Goal: Answer question/provide support

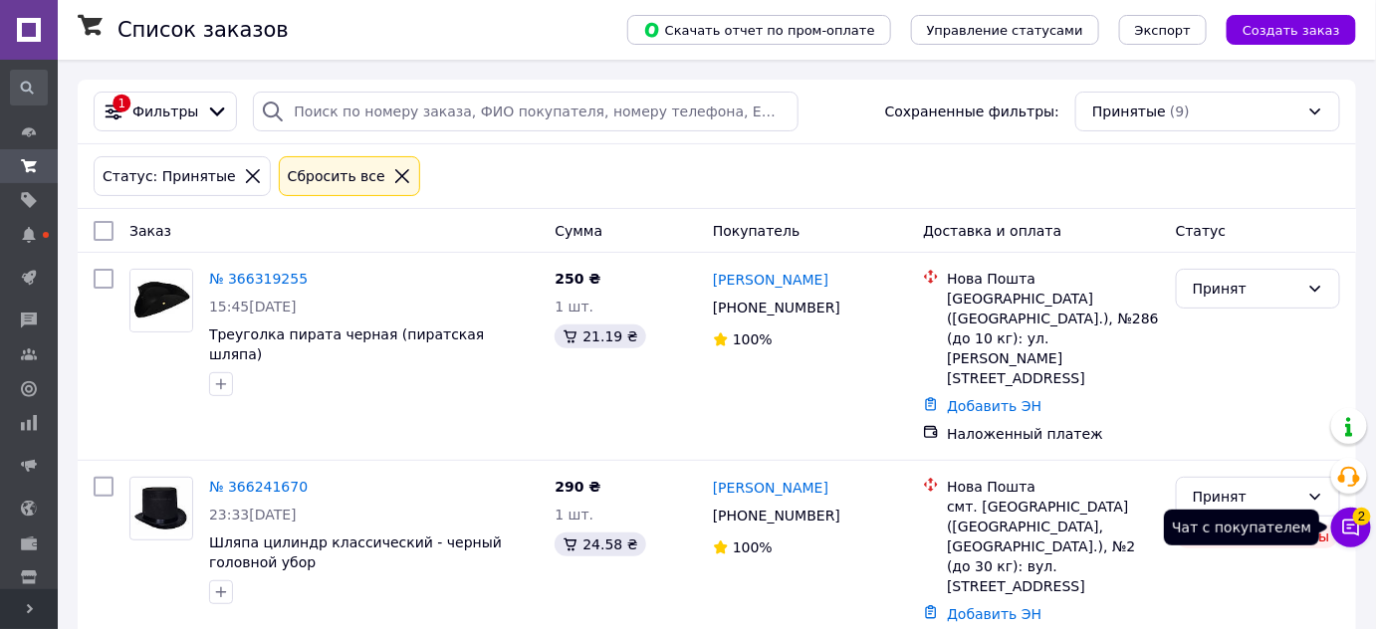
click at [1351, 520] on icon at bounding box center [1351, 528] width 17 height 17
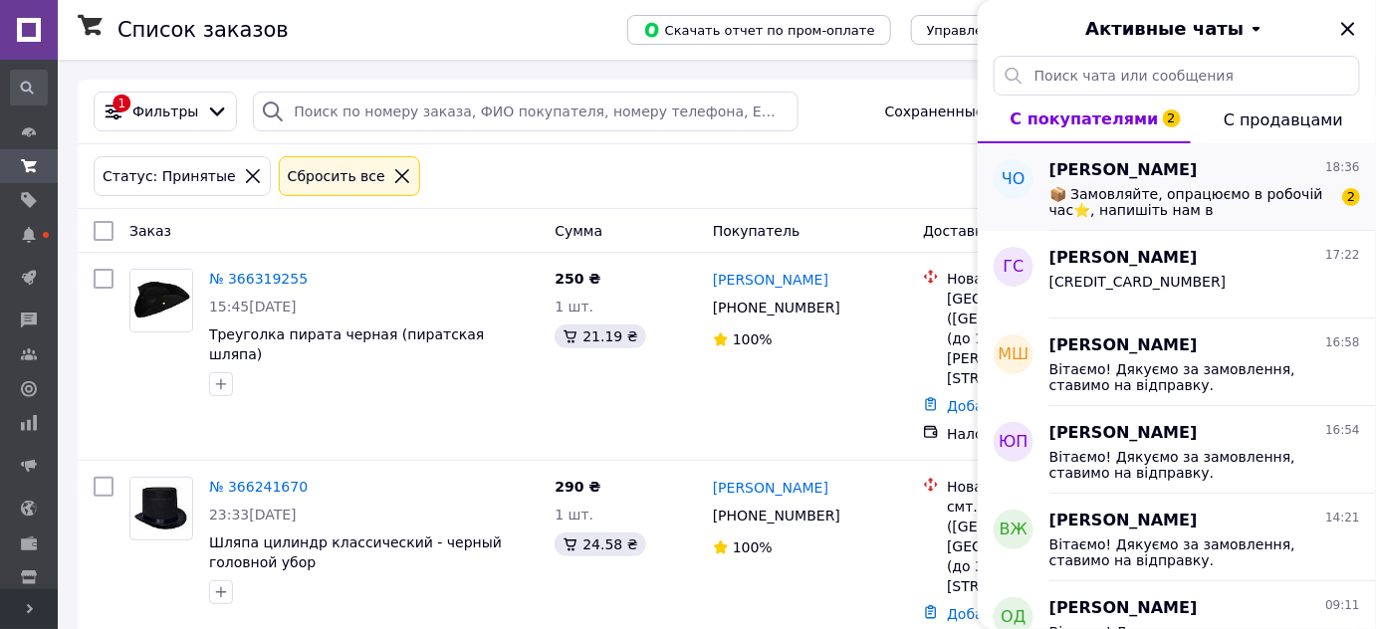
click at [1119, 198] on span "📦 Замовляйте, опрацюємо в робочій час⭐, напишіть нам в [GEOGRAPHIC_DATA]: [PHON…" at bounding box center [1191, 202] width 283 height 32
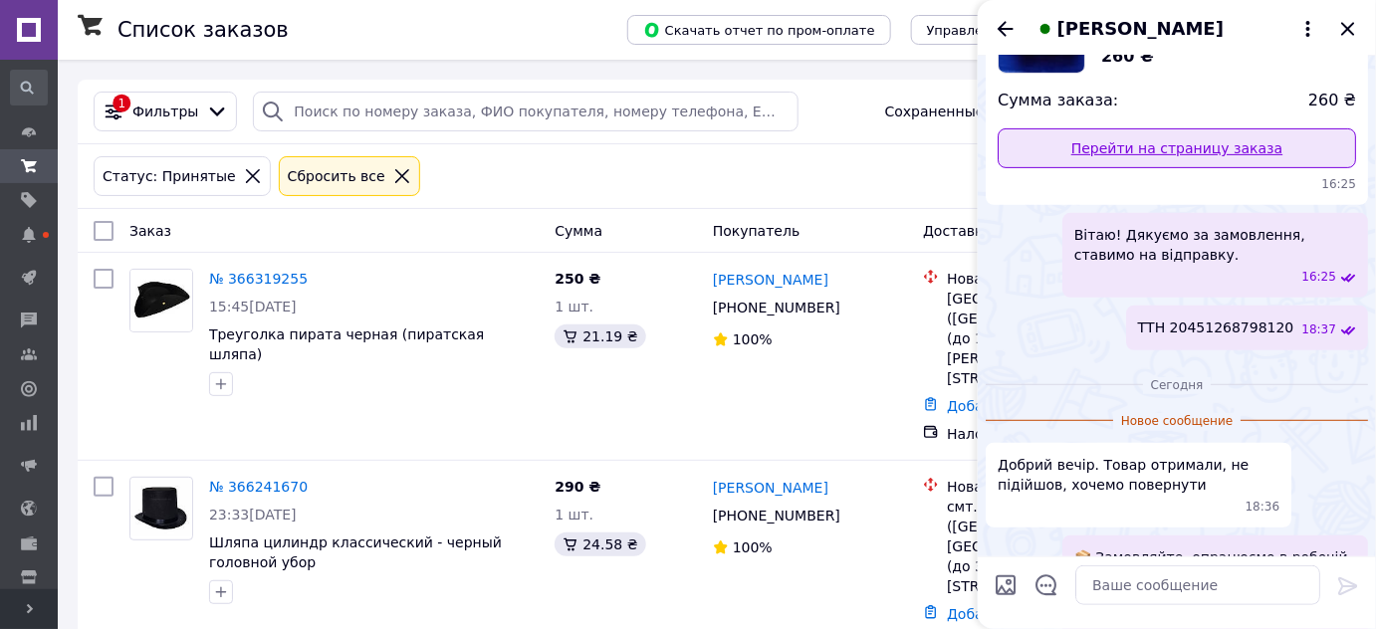
scroll to position [106, 0]
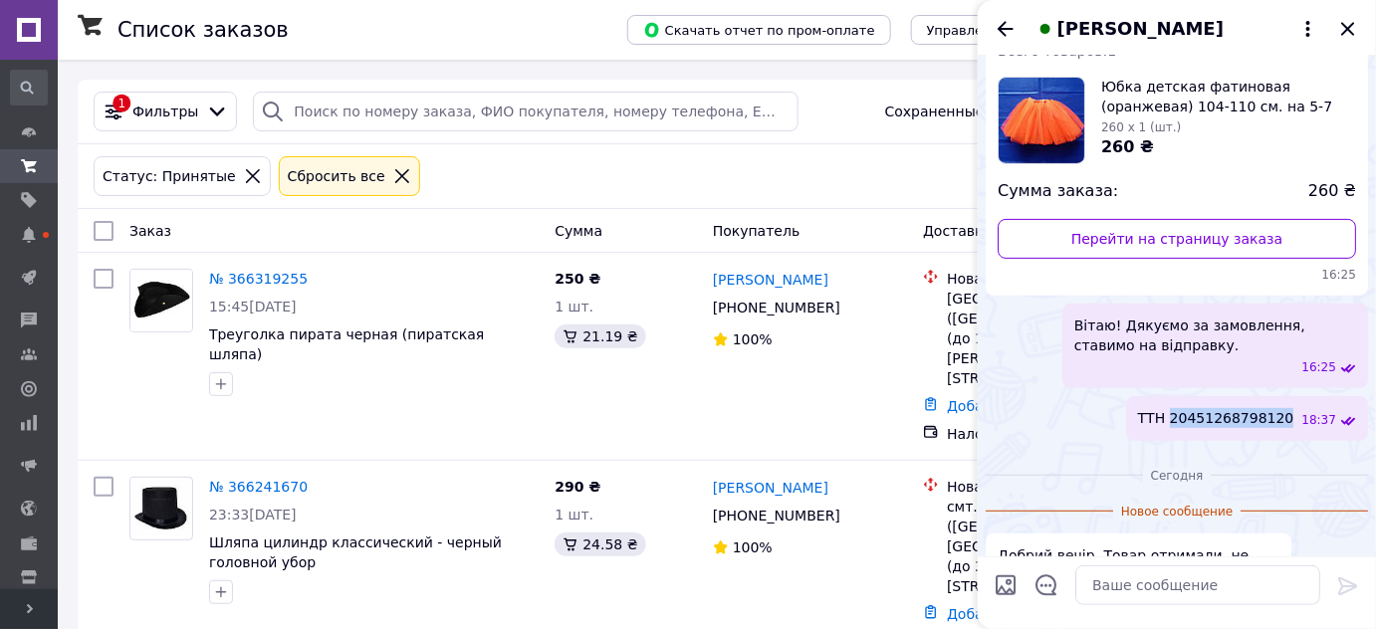
drag, startPoint x: 1195, startPoint y: 415, endPoint x: 1297, endPoint y: 417, distance: 102.6
click at [1294, 417] on span "ТТН 20451268798120" at bounding box center [1216, 418] width 156 height 21
copy span "20451268798120"
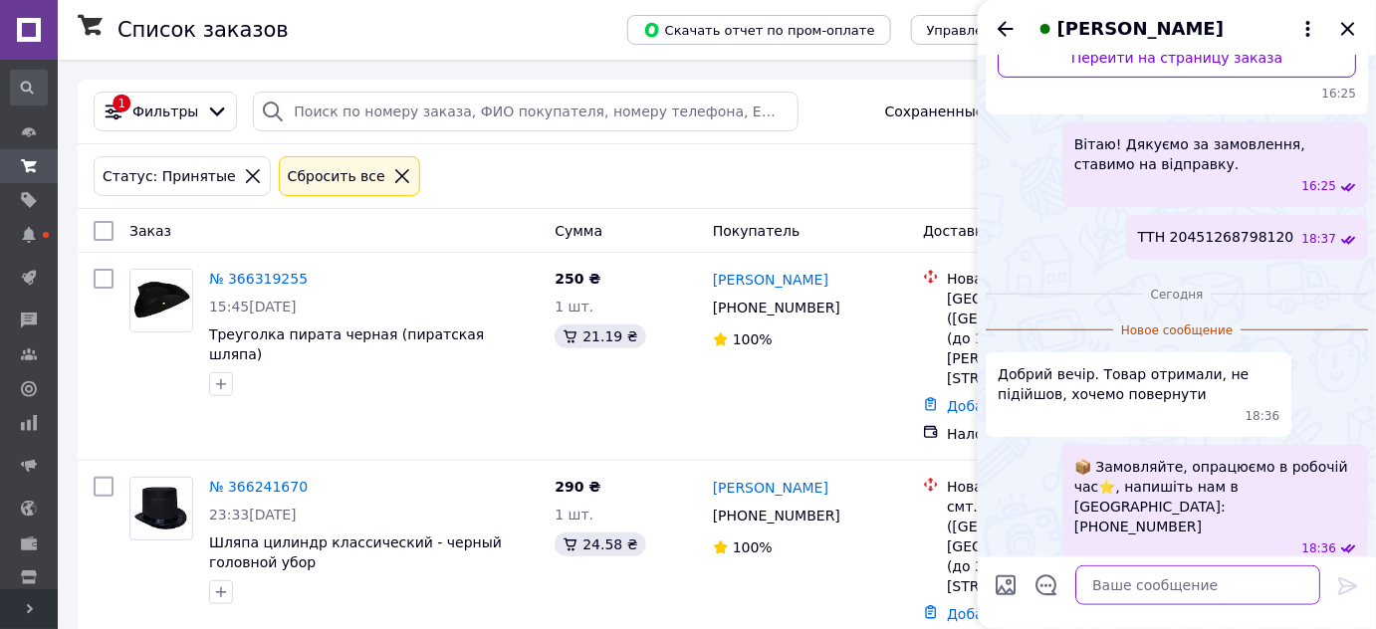
click at [1148, 584] on textarea at bounding box center [1197, 586] width 245 height 40
drag, startPoint x: 1110, startPoint y: 582, endPoint x: 1080, endPoint y: 601, distance: 35.9
click at [1030, 577] on div "Вітаю! Вітаю!" at bounding box center [1178, 586] width 301 height 56
paste textarea "Дані для відправки: м. [GEOGRAPHIC_DATA] від. №35 (до 10 кг): вул. [PERSON_NAME…"
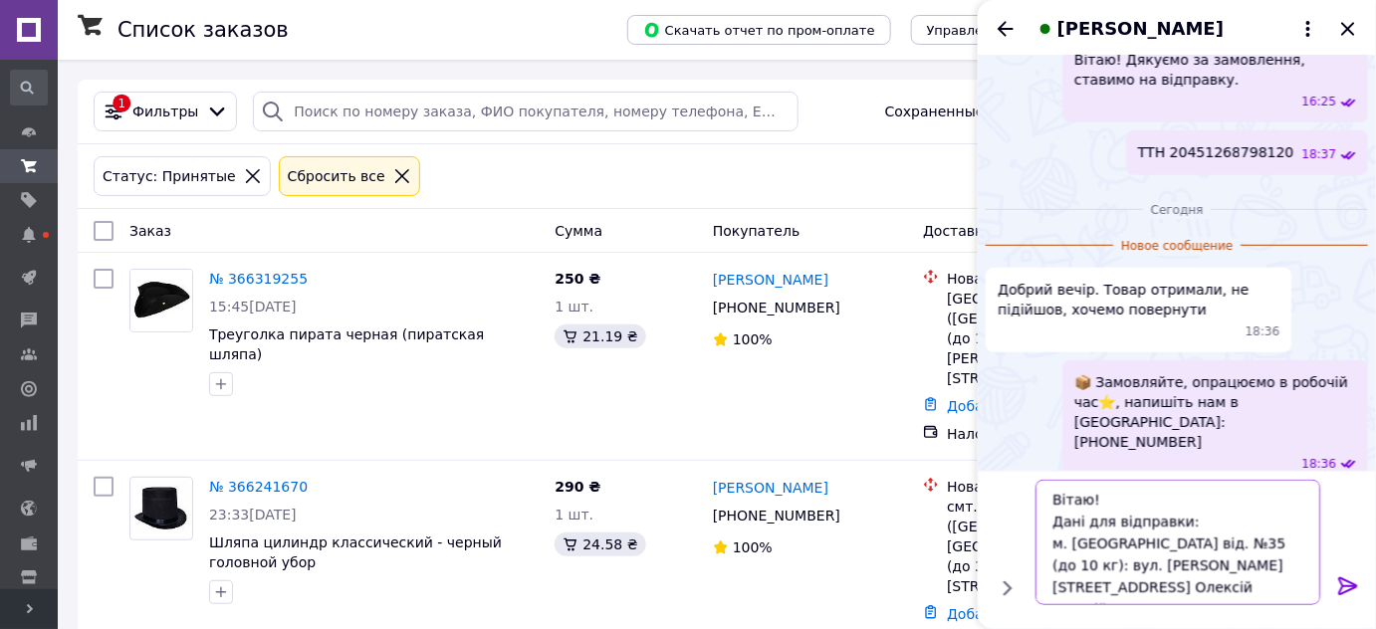
scroll to position [89, 0]
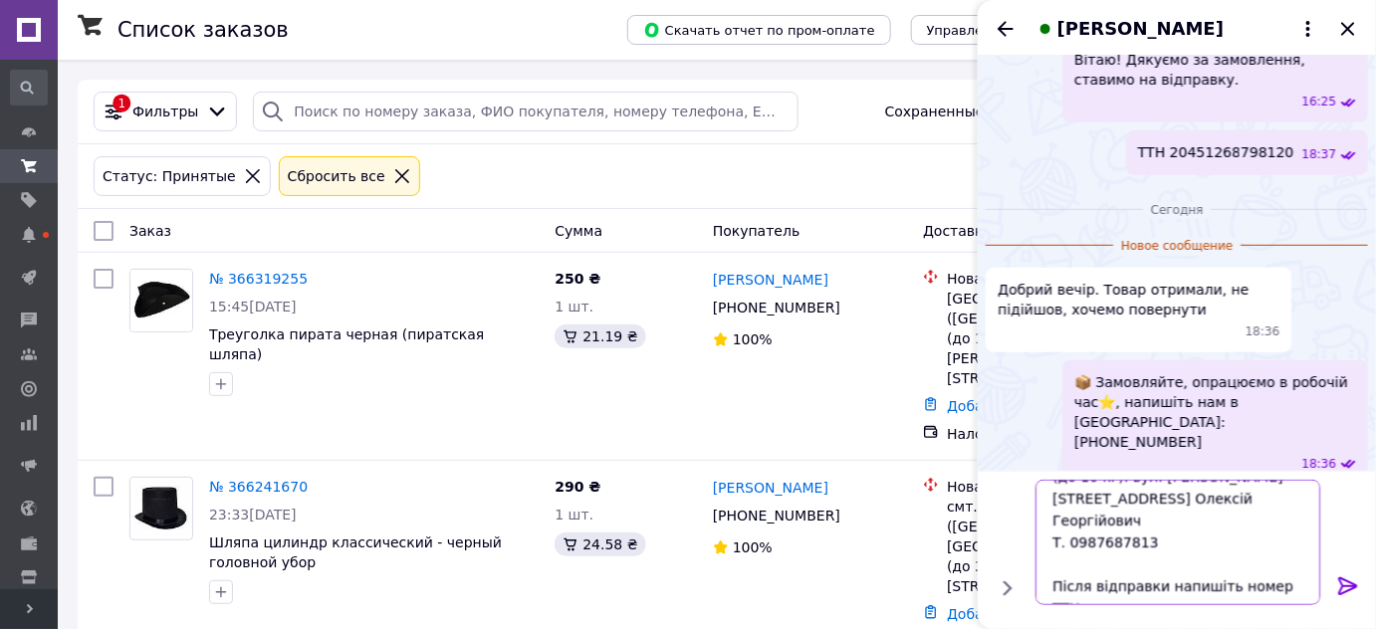
type textarea "Вітаю! Дані для відправки: м. [GEOGRAPHIC_DATA] від. №35 (до 10 кг): вул. [PERS…"
click at [1348, 586] on icon at bounding box center [1347, 587] width 19 height 18
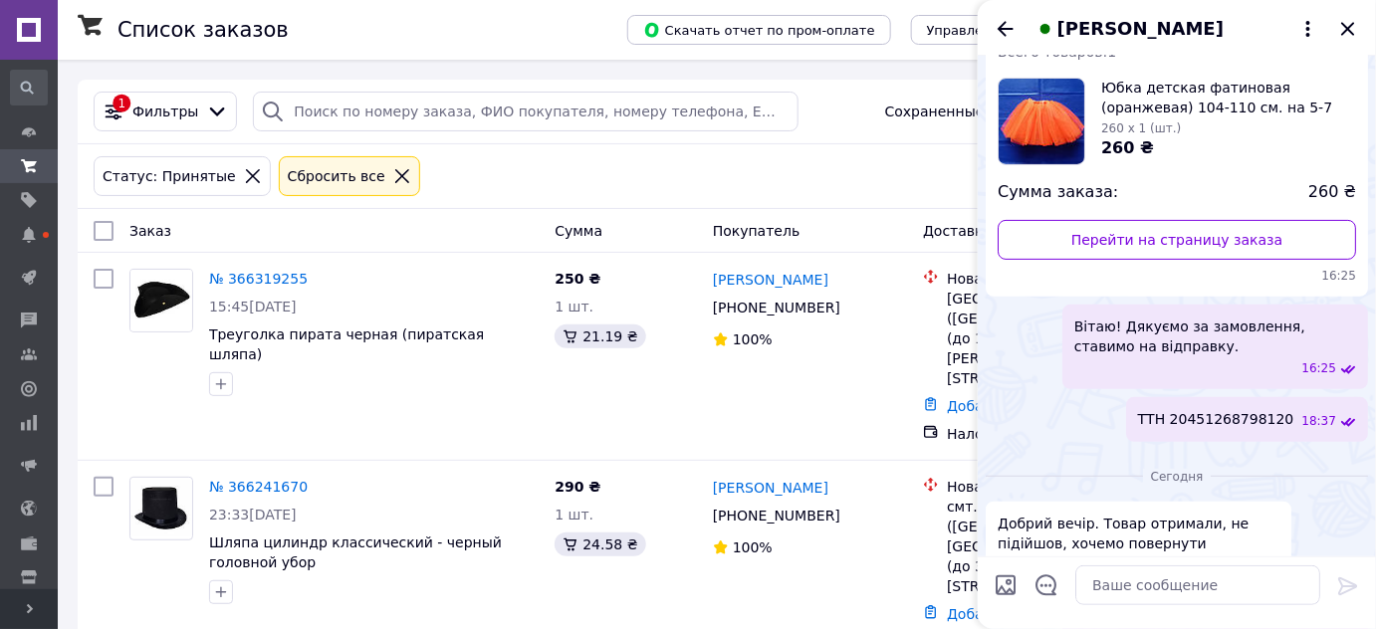
scroll to position [0, 0]
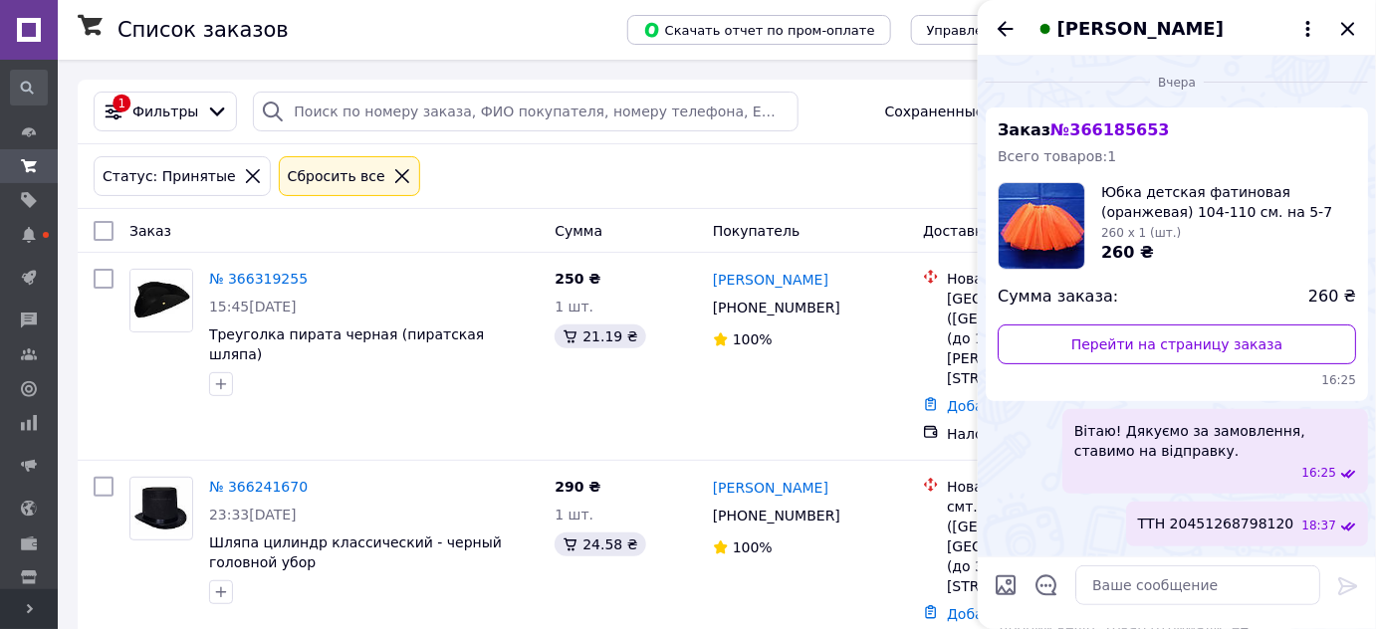
drag, startPoint x: 1007, startPoint y: 26, endPoint x: 1066, endPoint y: 47, distance: 63.3
click at [1006, 26] on icon "Назад" at bounding box center [1006, 29] width 24 height 24
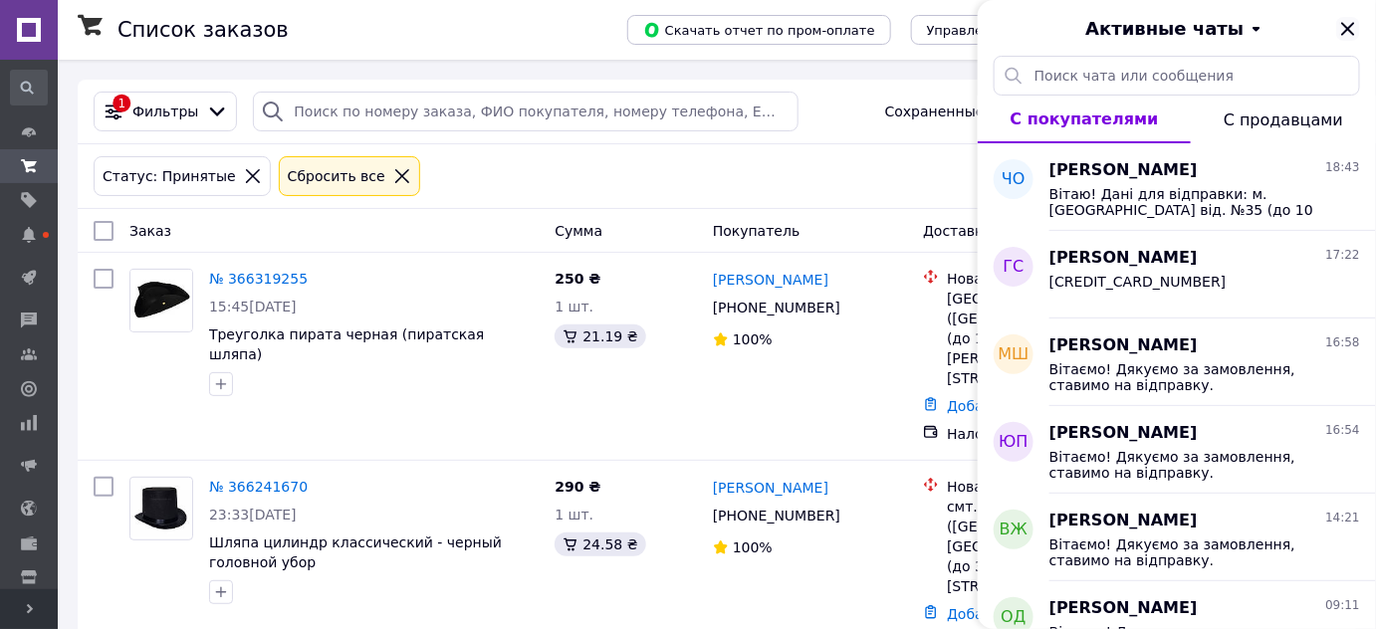
click at [1348, 26] on icon "Закрыть" at bounding box center [1348, 29] width 24 height 24
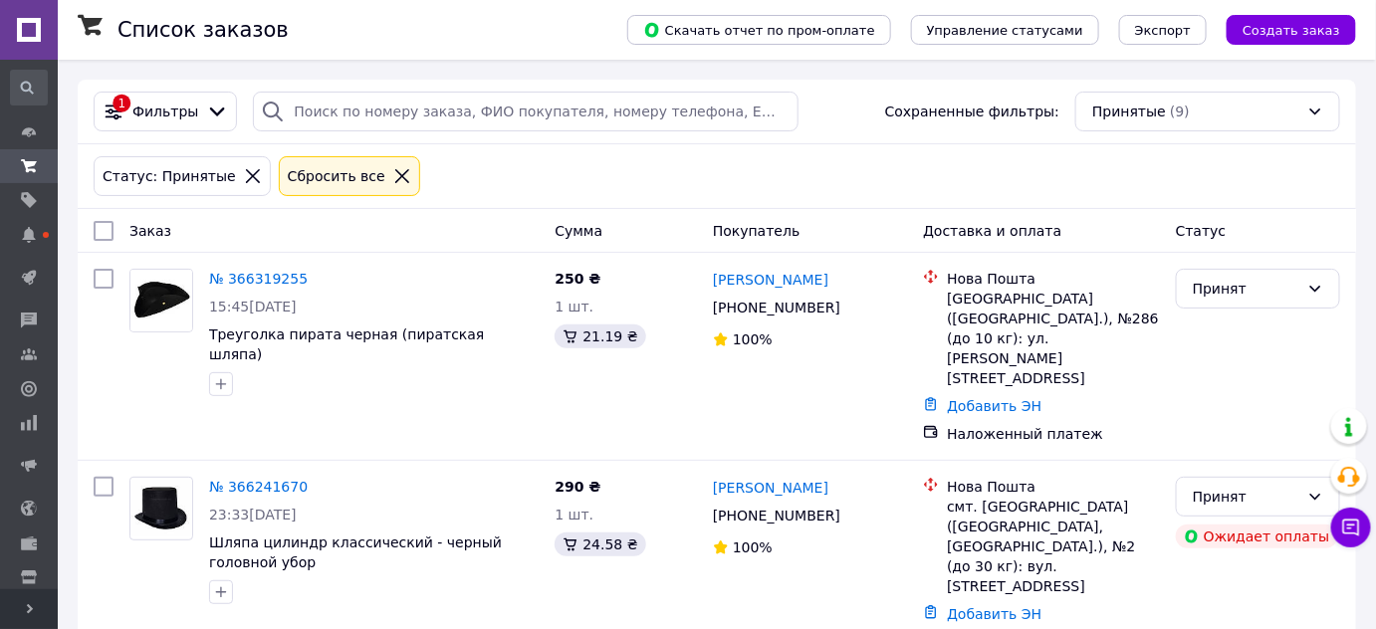
click at [33, 604] on icon at bounding box center [30, 609] width 10 height 10
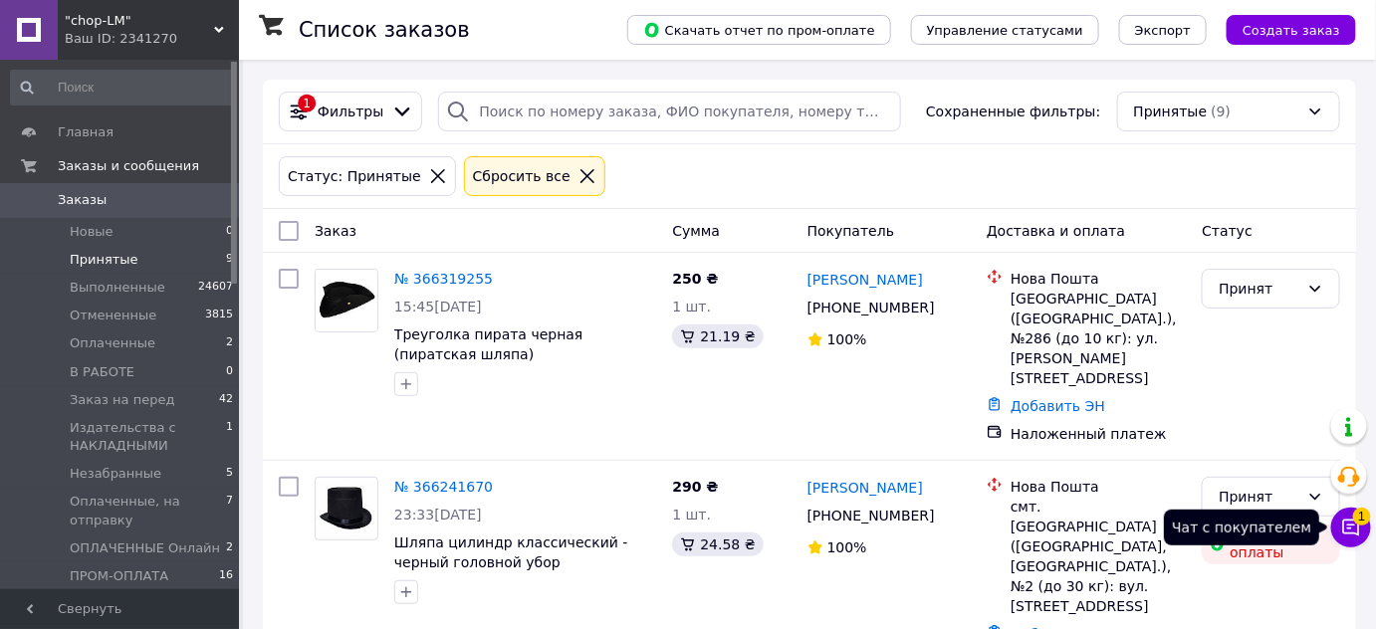
click at [1366, 522] on span "1" at bounding box center [1362, 517] width 18 height 18
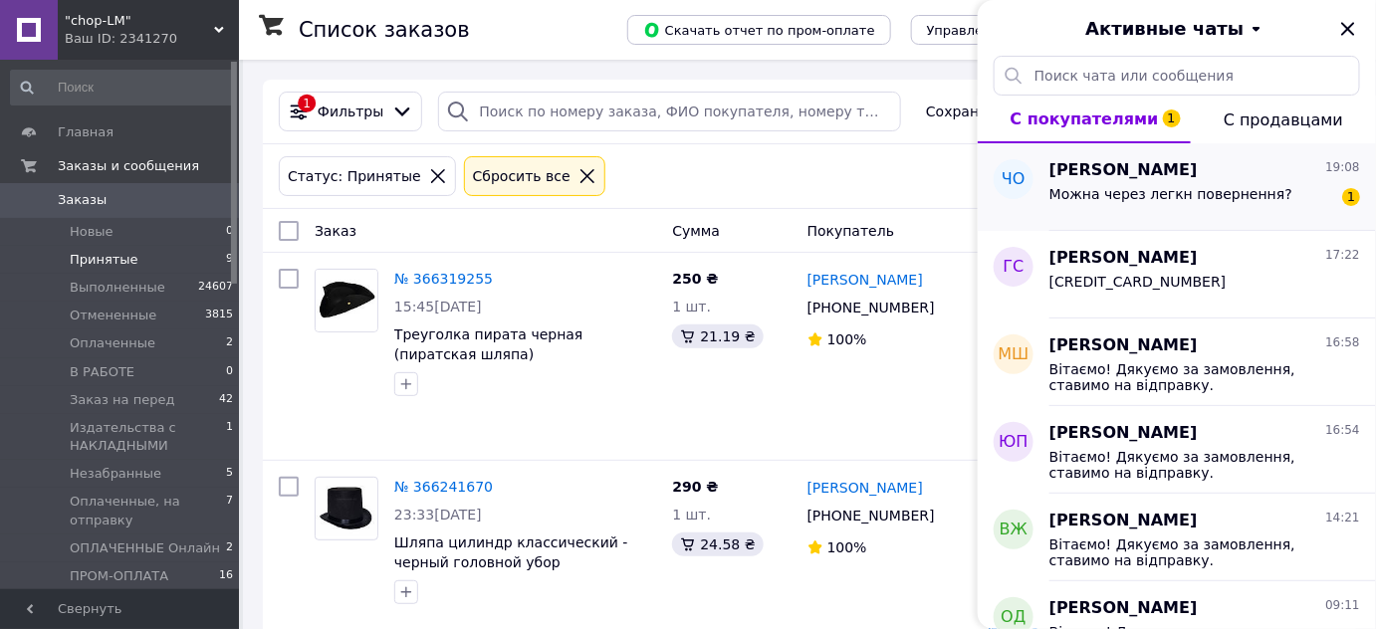
click at [1158, 190] on span "Можна через легкн повернення?" at bounding box center [1171, 194] width 243 height 16
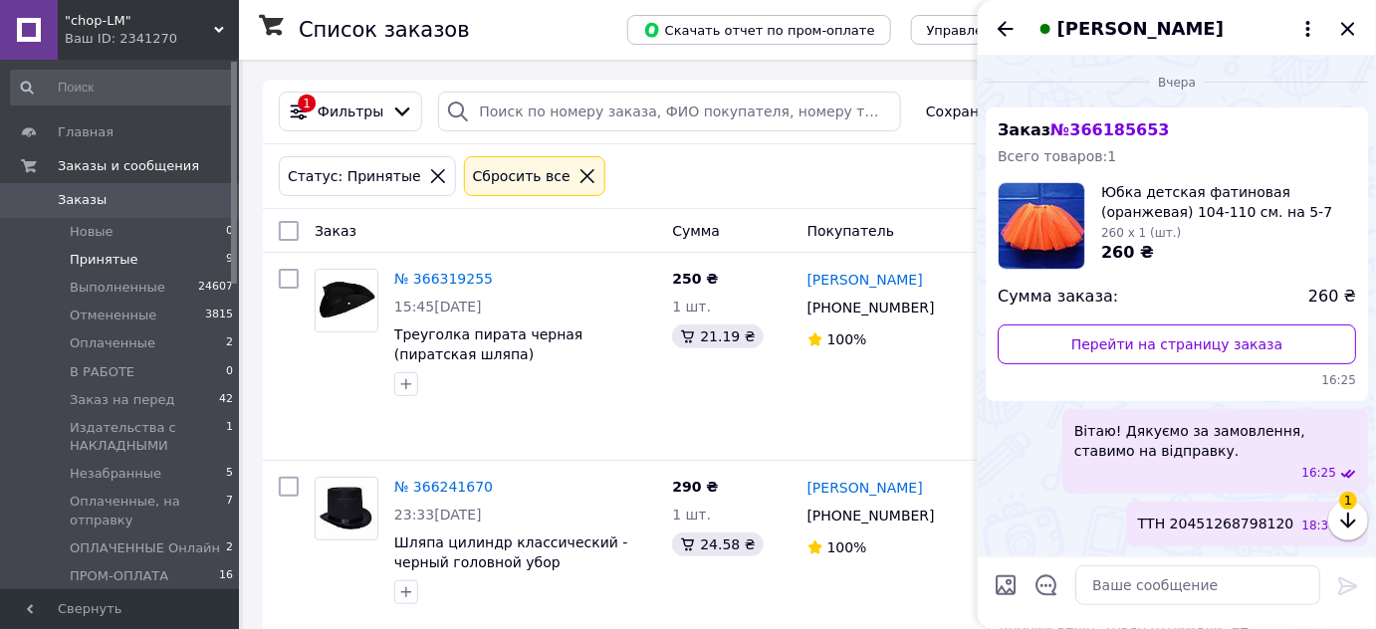
scroll to position [555, 0]
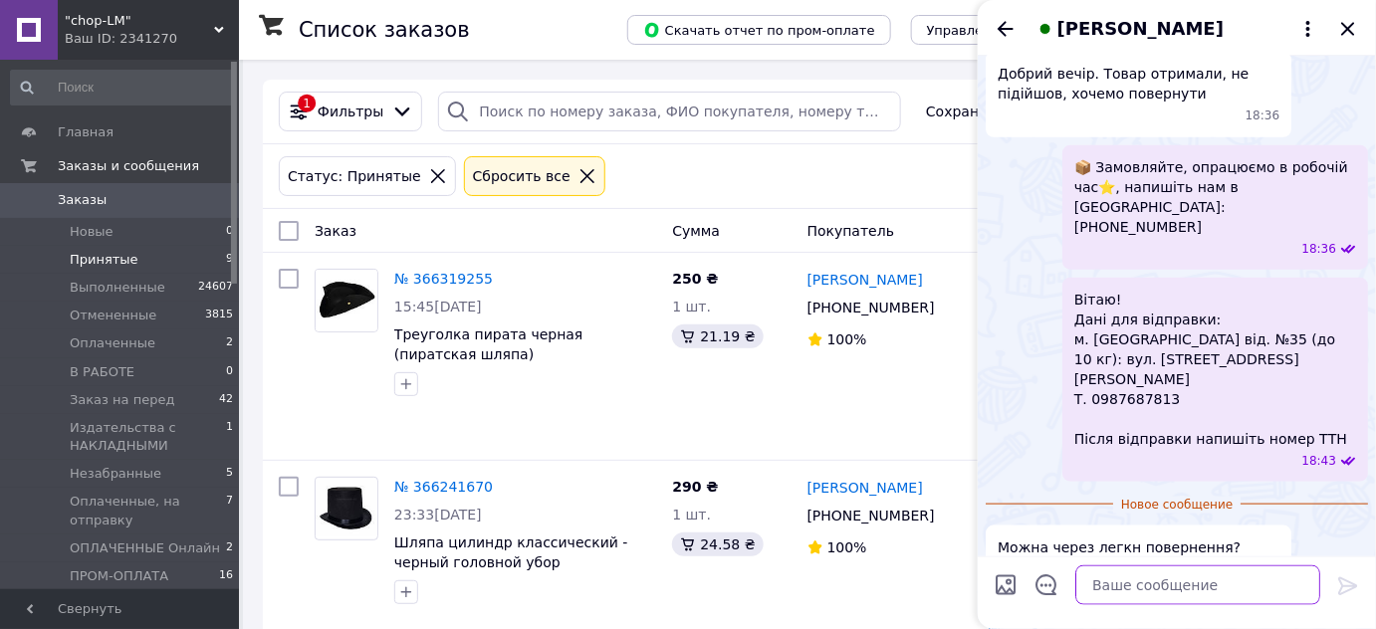
click at [1164, 582] on textarea at bounding box center [1197, 586] width 245 height 40
type textarea "Так"
click at [1343, 586] on icon at bounding box center [1347, 587] width 19 height 18
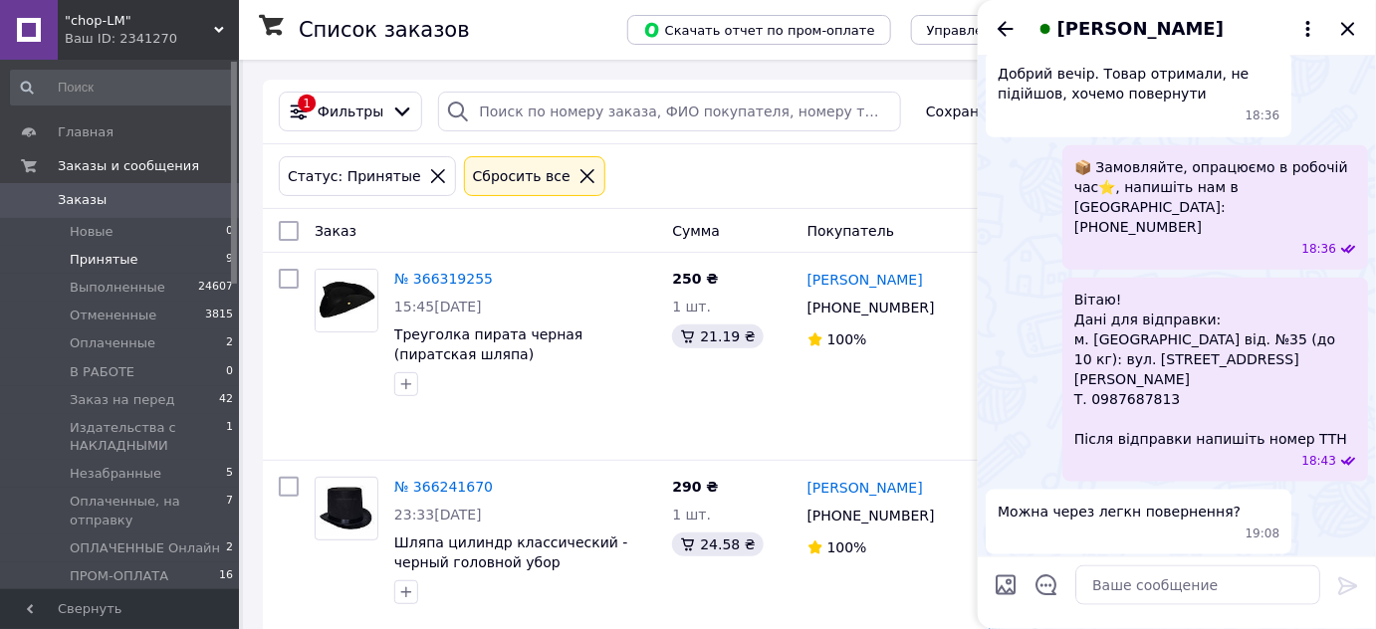
scroll to position [573, 0]
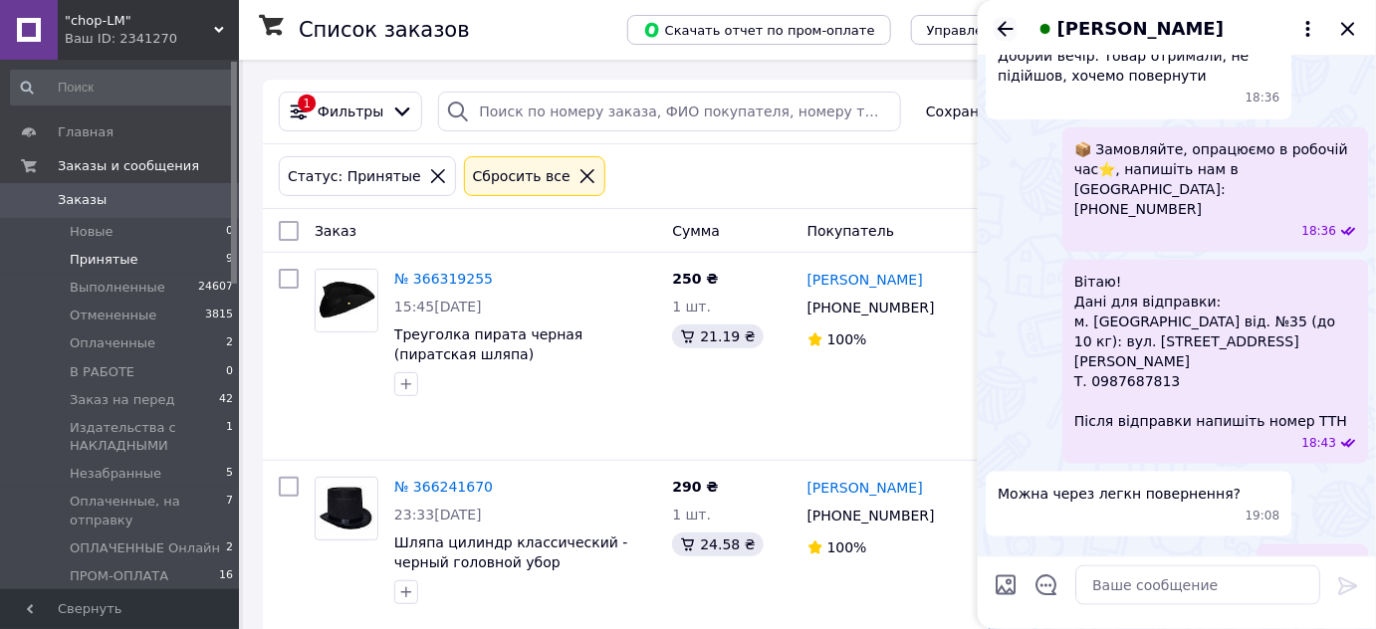
click at [1008, 30] on icon "Назад" at bounding box center [1006, 29] width 24 height 24
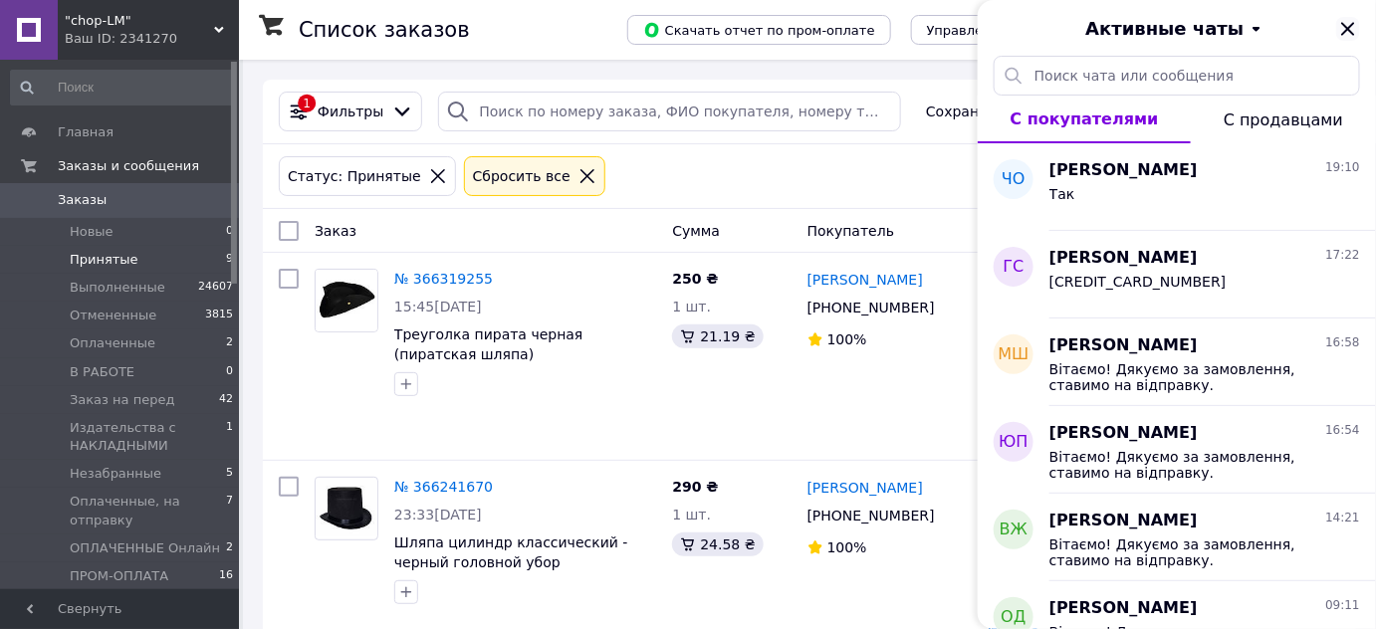
click at [1343, 38] on icon "Закрыть" at bounding box center [1348, 29] width 24 height 24
